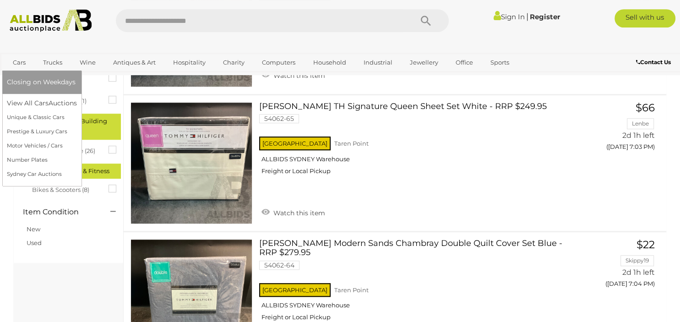
scroll to position [694, 0]
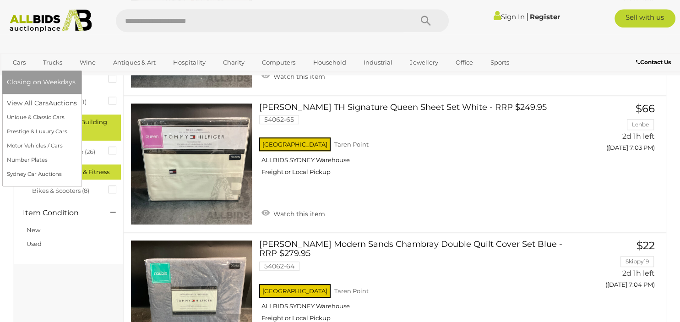
click at [21, 62] on link "Cars" at bounding box center [19, 62] width 25 height 15
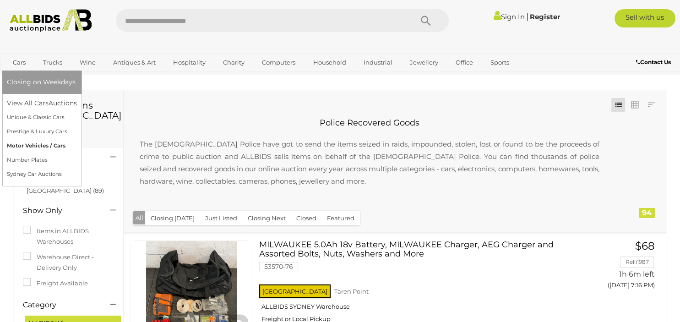
click at [36, 145] on link "Motor Vehicles / Cars" at bounding box center [42, 146] width 70 height 14
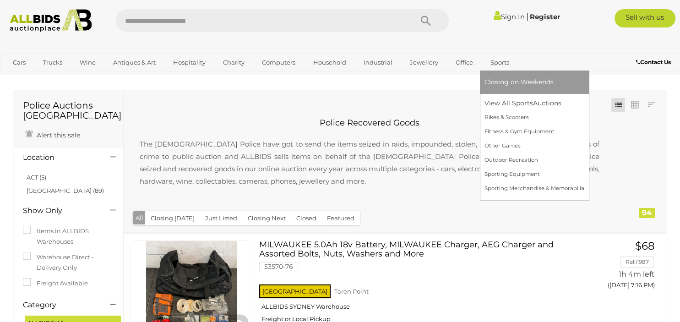
click at [504, 61] on link "Sports" at bounding box center [499, 62] width 31 height 15
click at [500, 120] on link "Bikes & Scooters" at bounding box center [534, 117] width 100 height 14
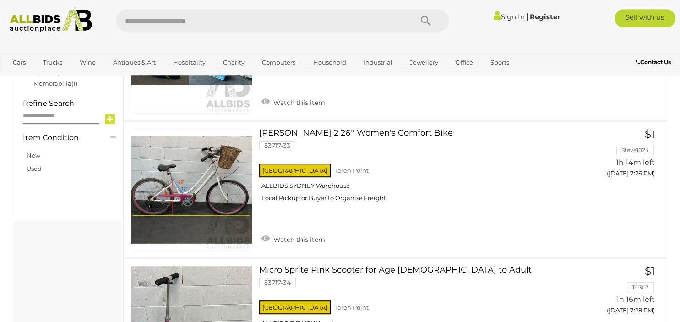
scroll to position [392, 0]
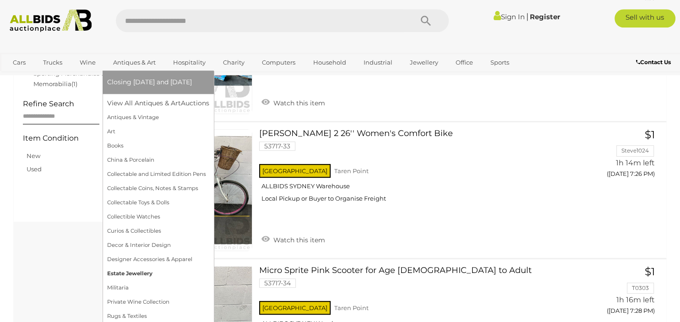
click at [123, 274] on link "Estate Jewellery" at bounding box center [158, 274] width 102 height 14
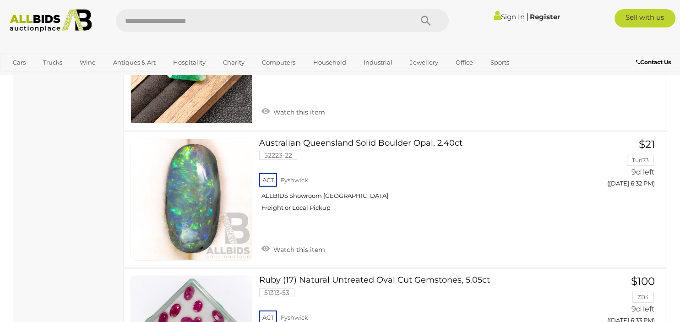
scroll to position [2324, 0]
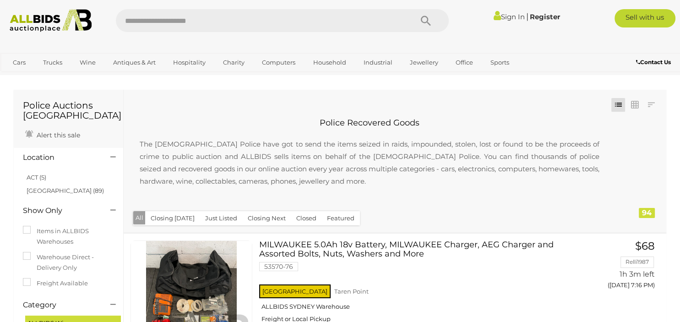
scroll to position [694, 0]
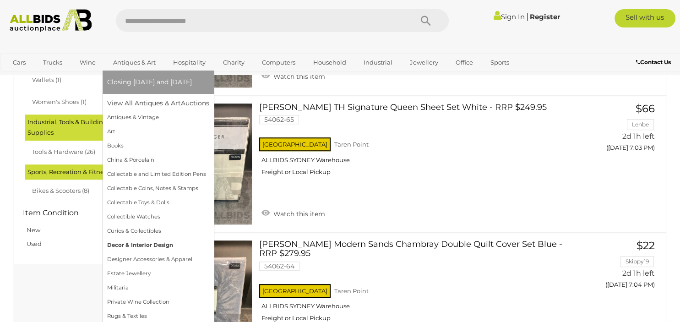
click at [141, 244] on link "Decor & Interior Design" at bounding box center [158, 245] width 102 height 14
